Goal: Information Seeking & Learning: Learn about a topic

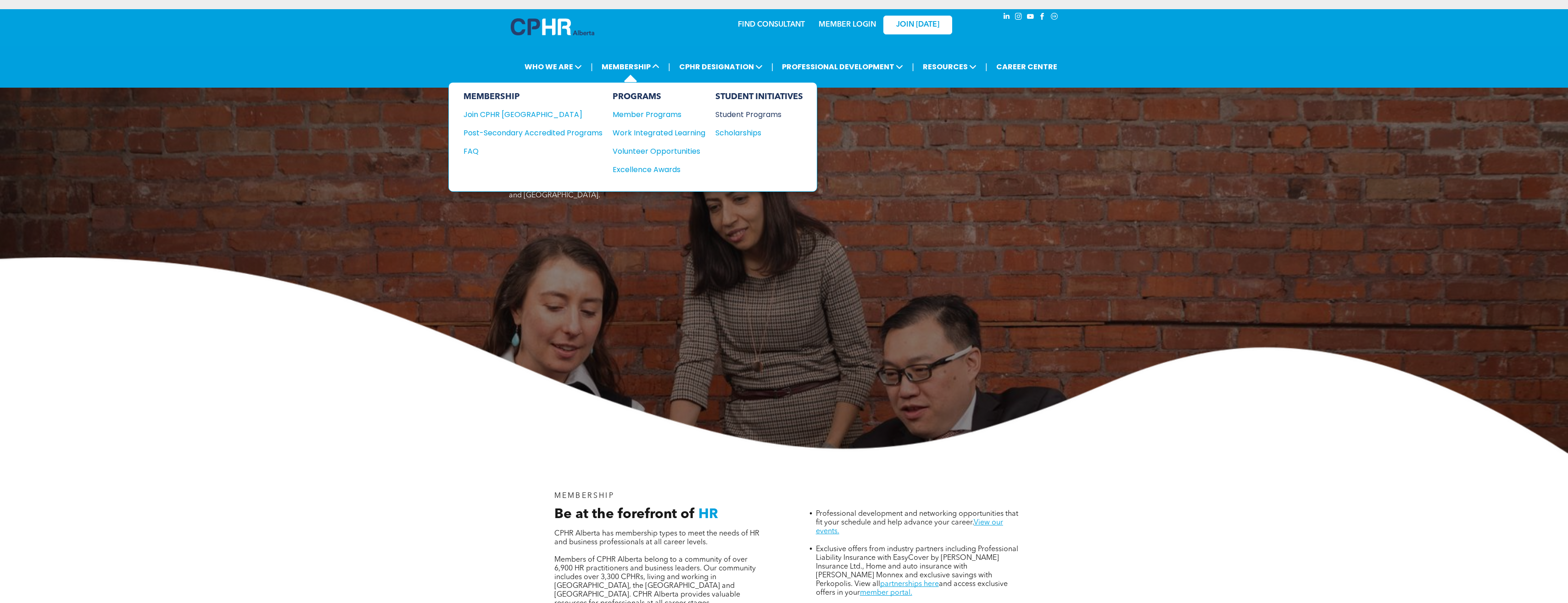
click at [771, 110] on div "Student Programs" at bounding box center [755, 114] width 79 height 12
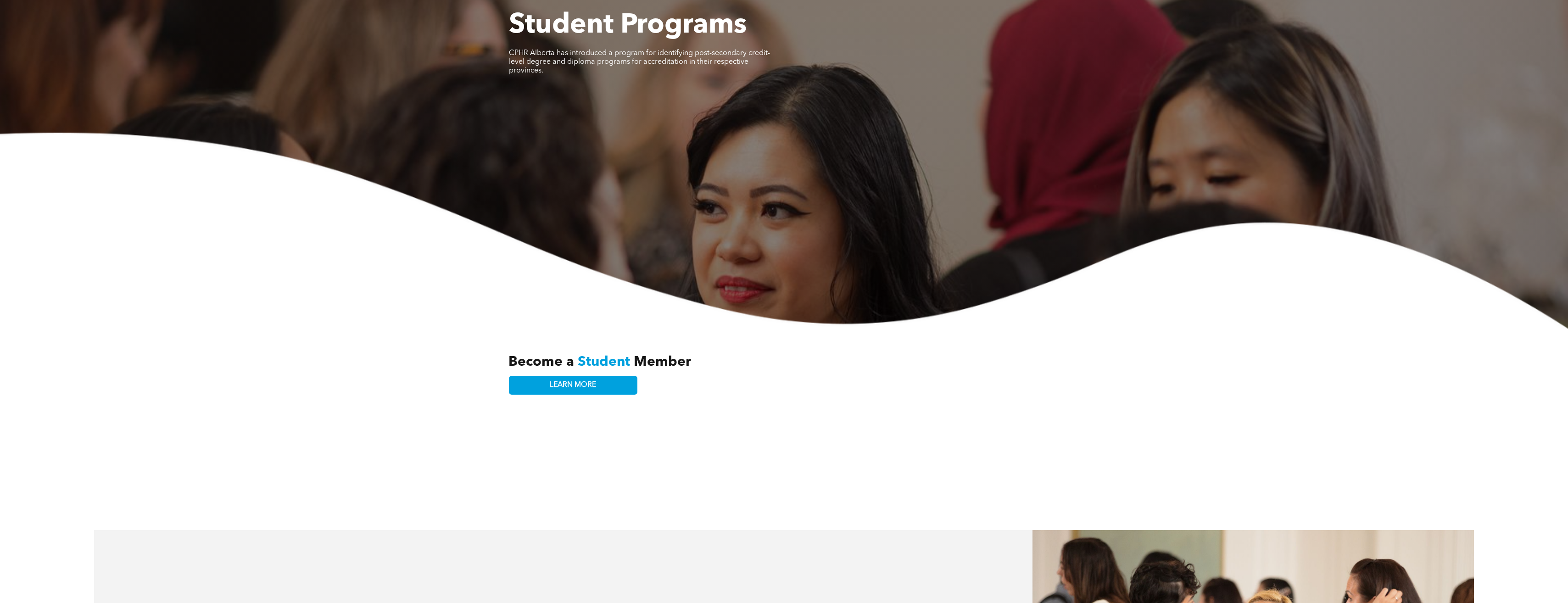
scroll to position [229, 0]
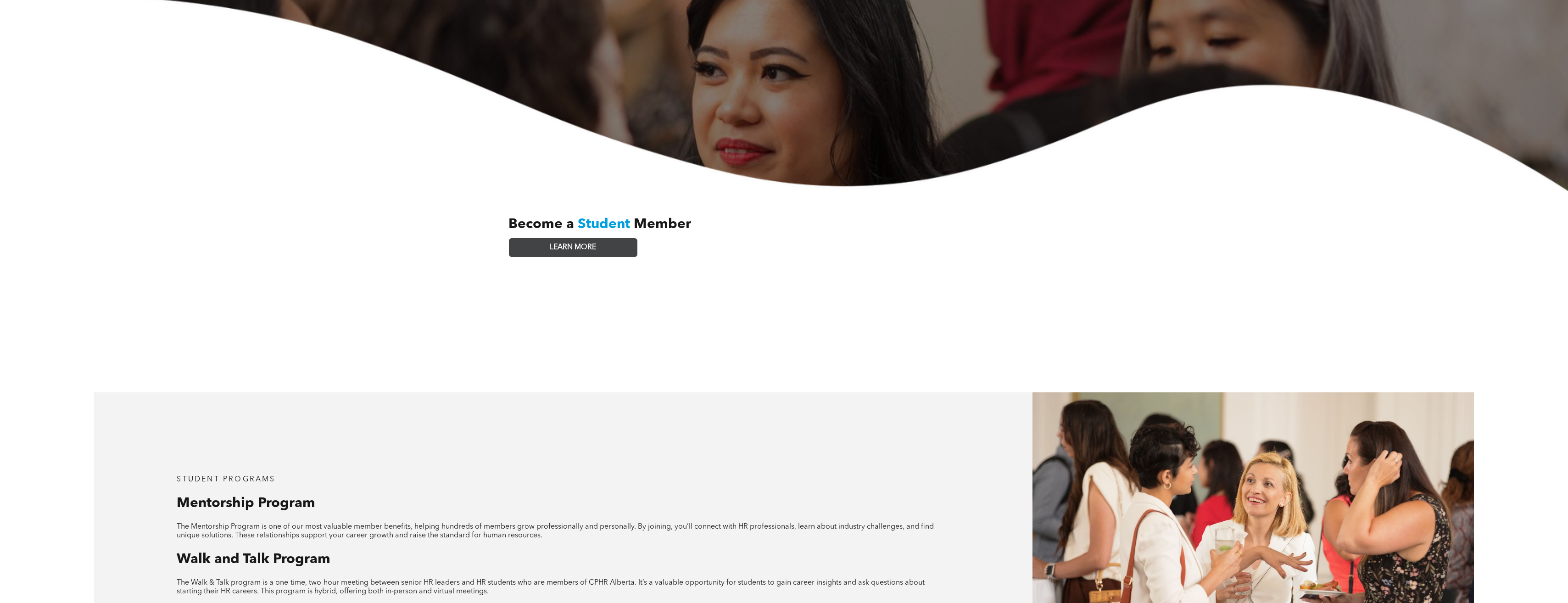
drag, startPoint x: 611, startPoint y: 239, endPoint x: 623, endPoint y: 235, distance: 12.6
click at [610, 239] on link "LEARN MORE" at bounding box center [573, 247] width 128 height 19
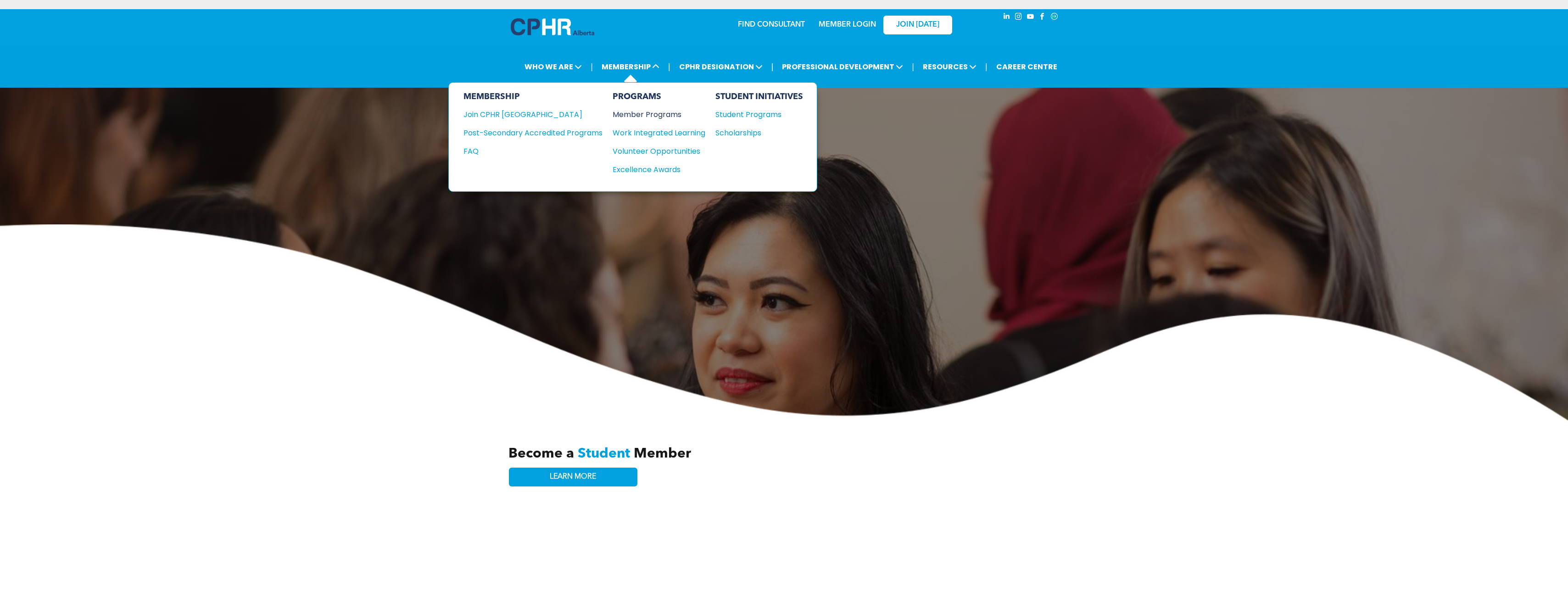
click at [640, 109] on div "Member Programs" at bounding box center [654, 114] width 83 height 12
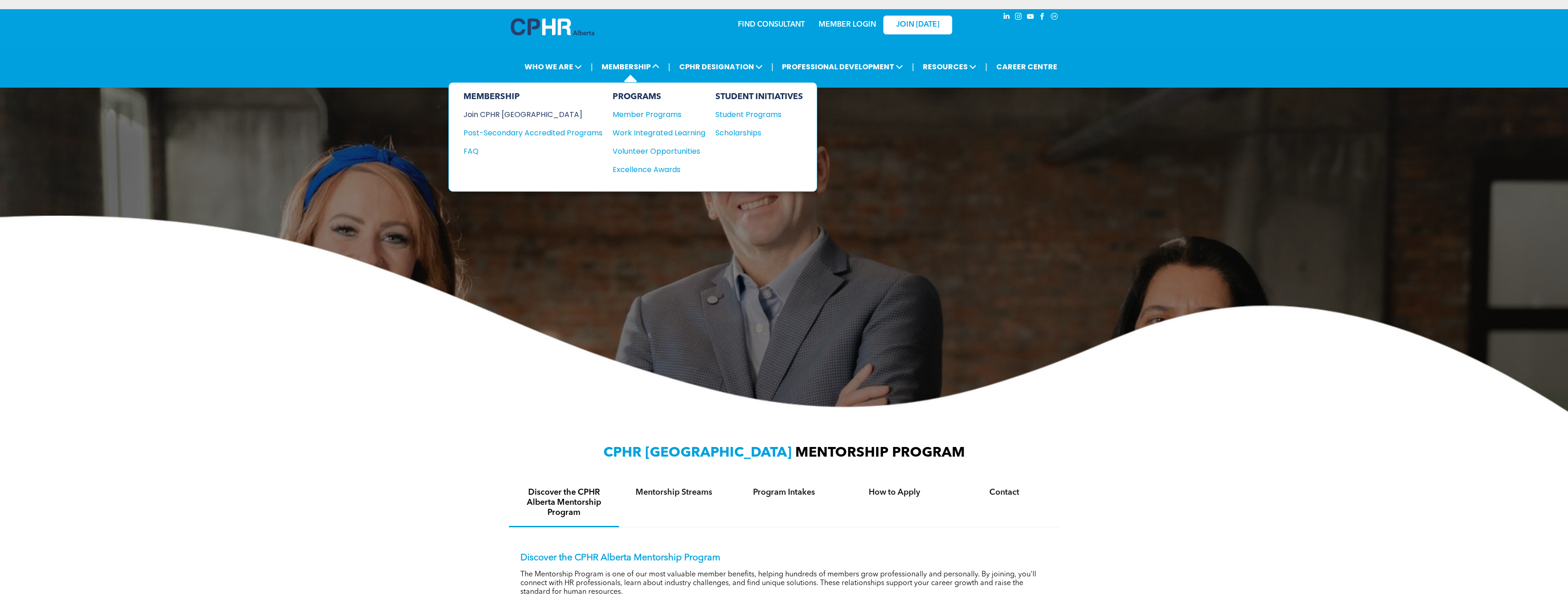
click at [509, 111] on div "Join CPHR [GEOGRAPHIC_DATA]" at bounding box center [526, 114] width 125 height 12
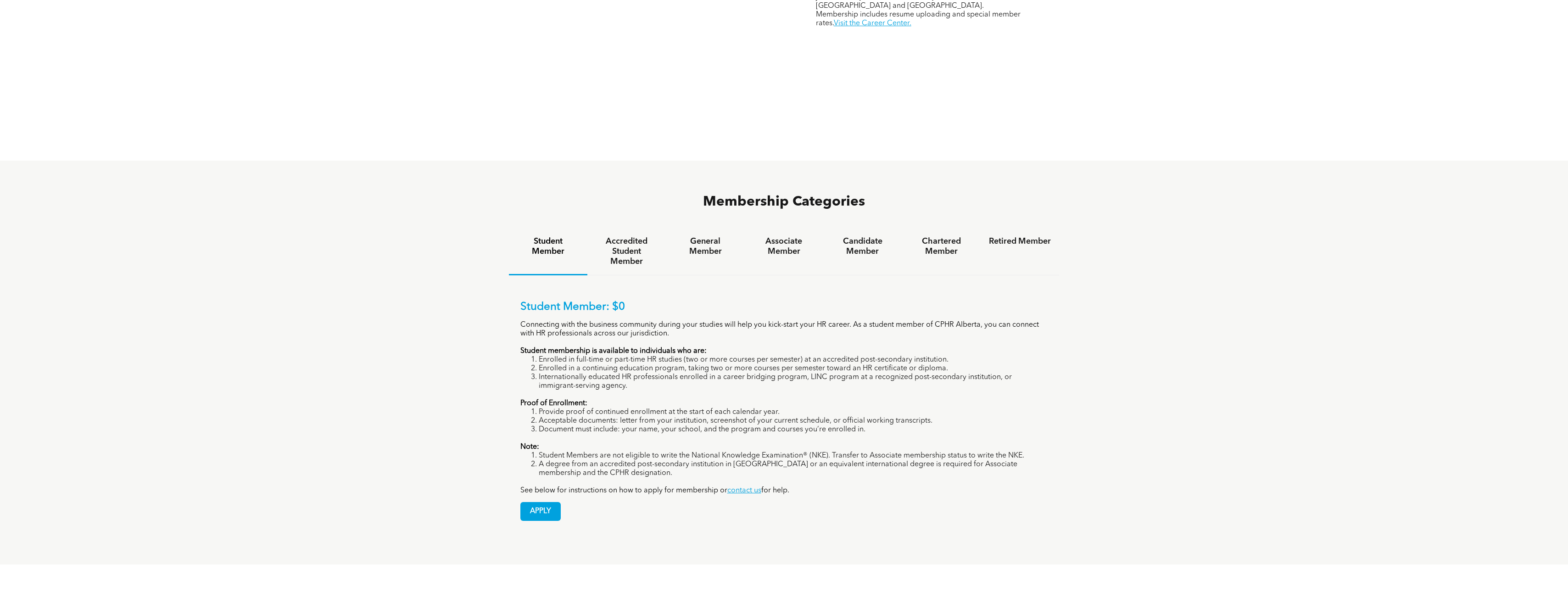
scroll to position [688, 0]
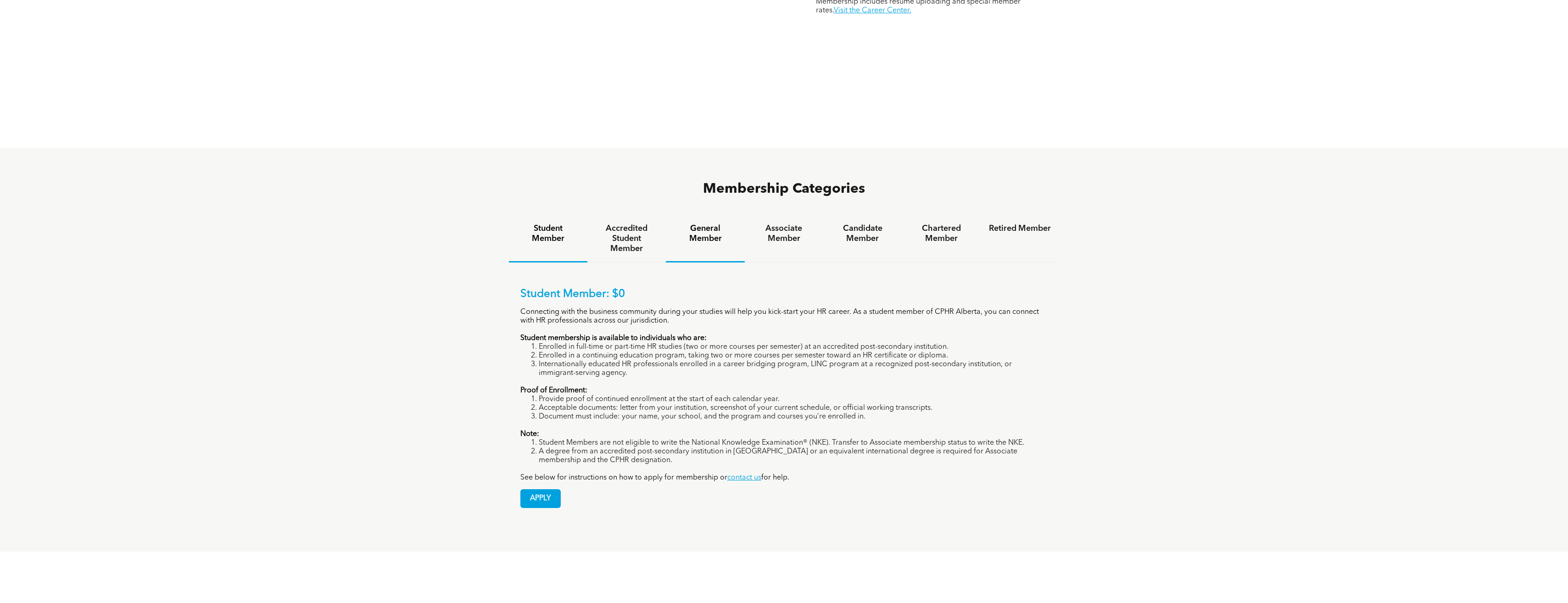
click at [713, 223] on h4 "General Member" at bounding box center [705, 233] width 62 height 20
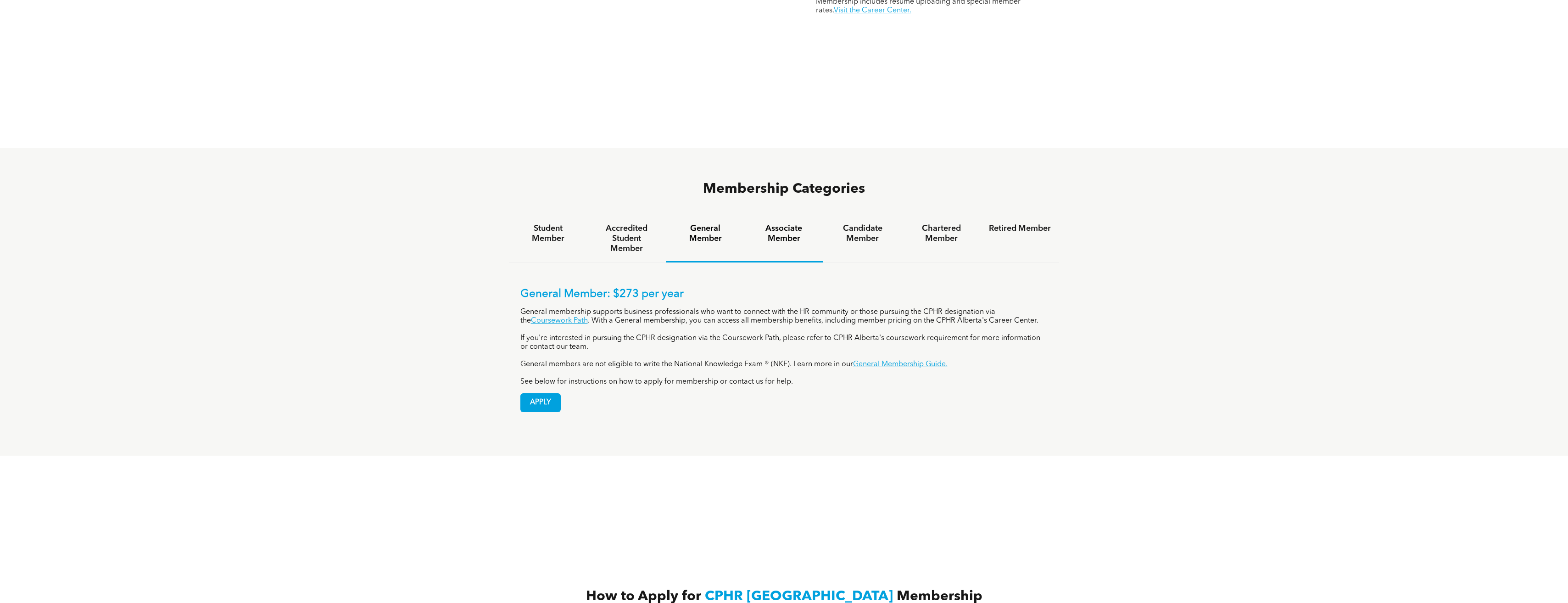
click at [786, 223] on h4 "Associate Member" at bounding box center [784, 233] width 62 height 20
